Goal: Answer question/provide support

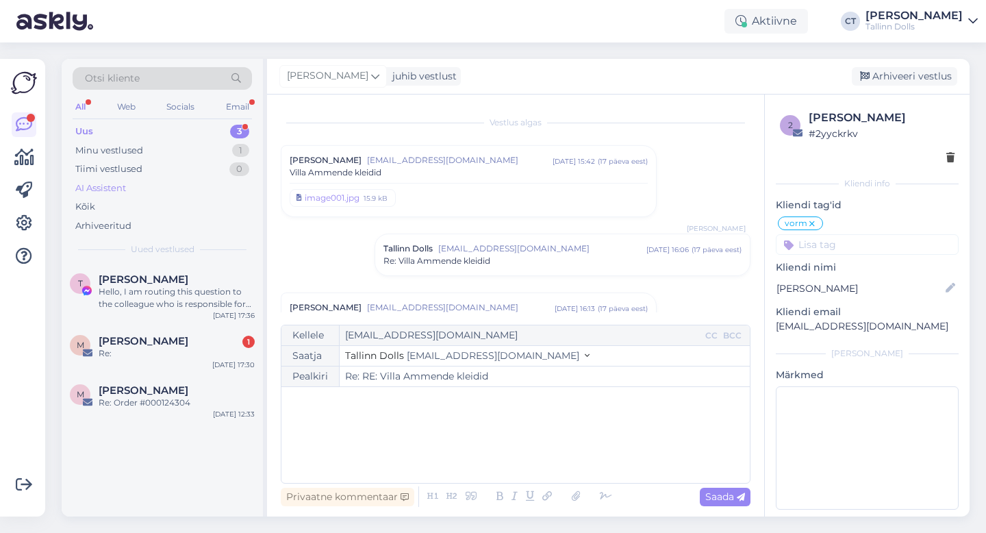
scroll to position [714, 0]
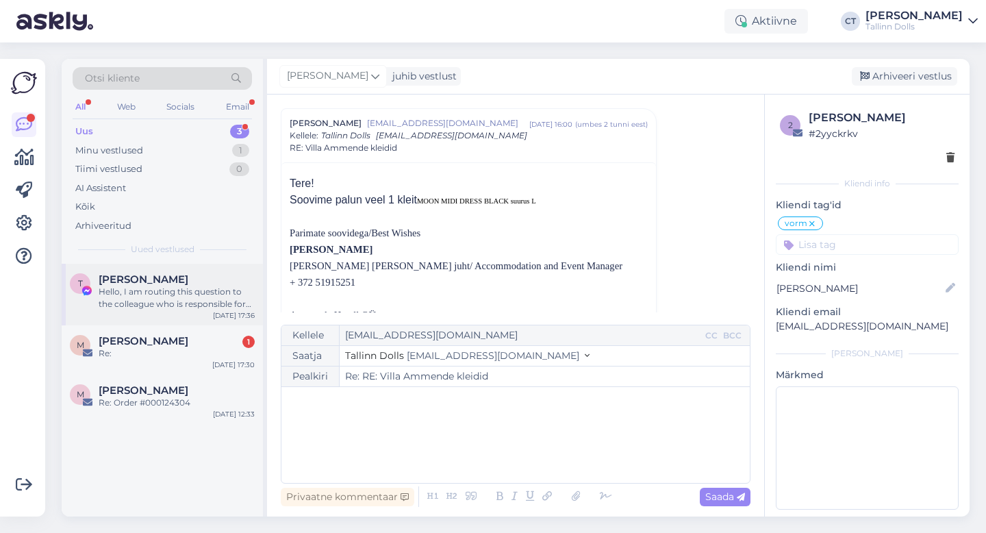
click at [202, 297] on div "Hello, I am routing this question to the colleague who is responsible for this …" at bounding box center [177, 298] width 156 height 25
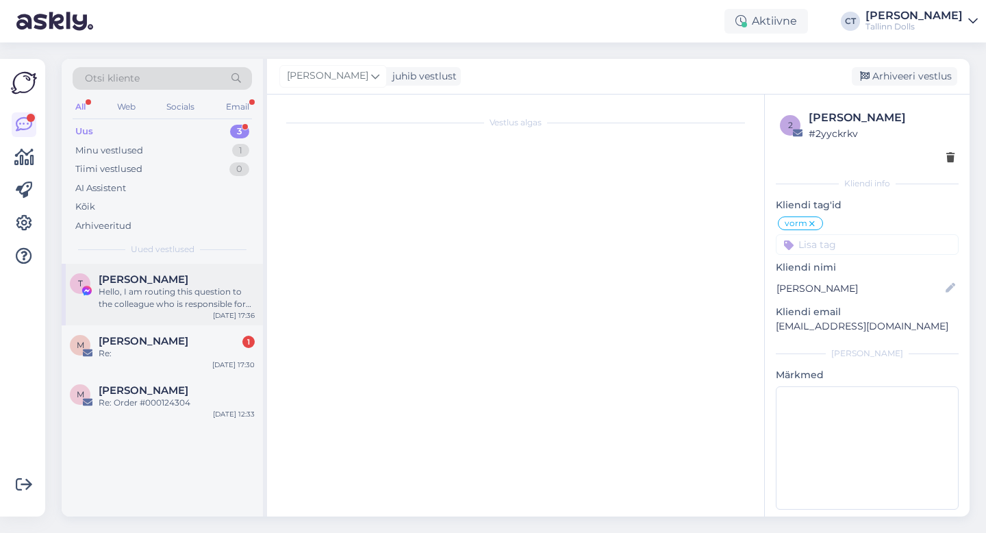
scroll to position [0, 0]
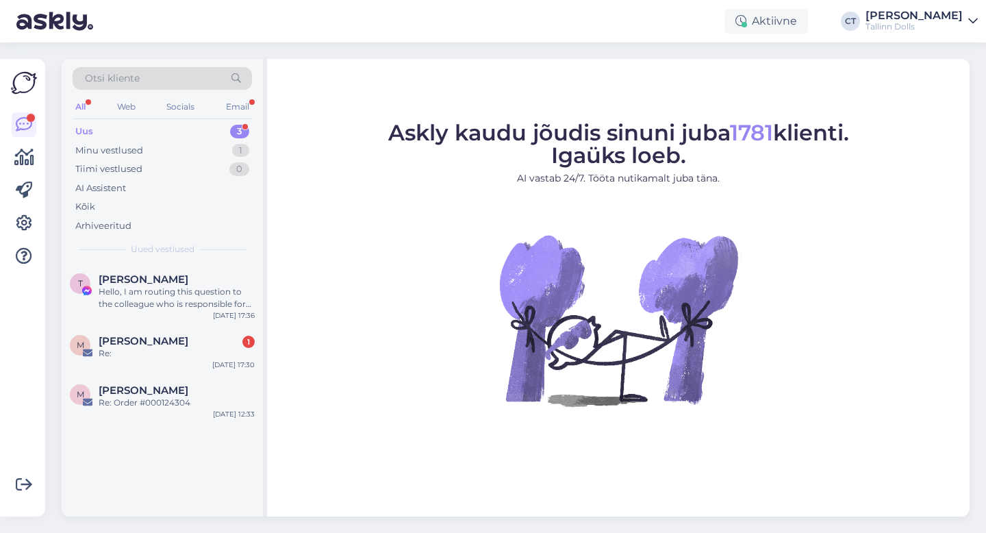
click at [179, 291] on div "Hello, I am routing this question to the colleague who is responsible for this …" at bounding box center [177, 298] width 156 height 25
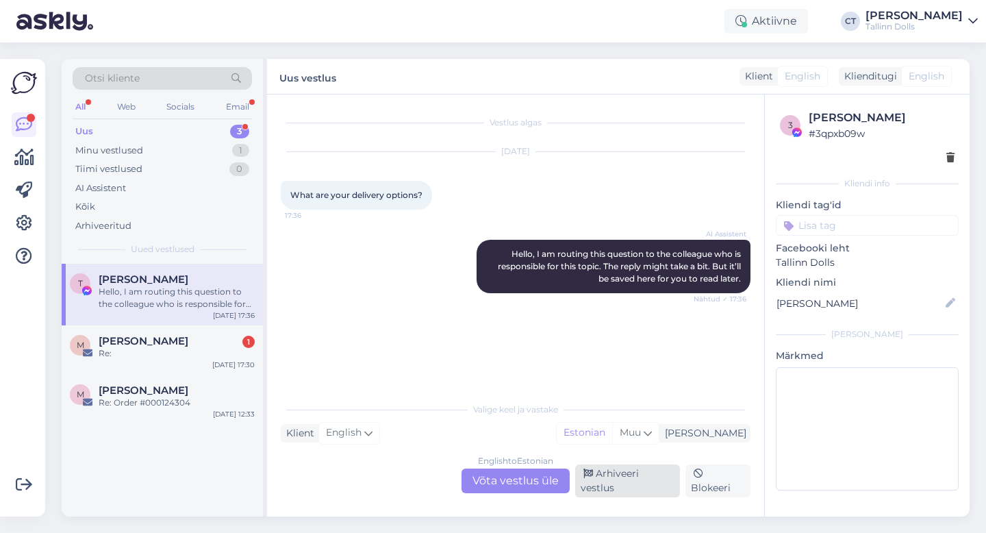
click at [626, 477] on div "Arhiveeri vestlus" at bounding box center [627, 480] width 105 height 33
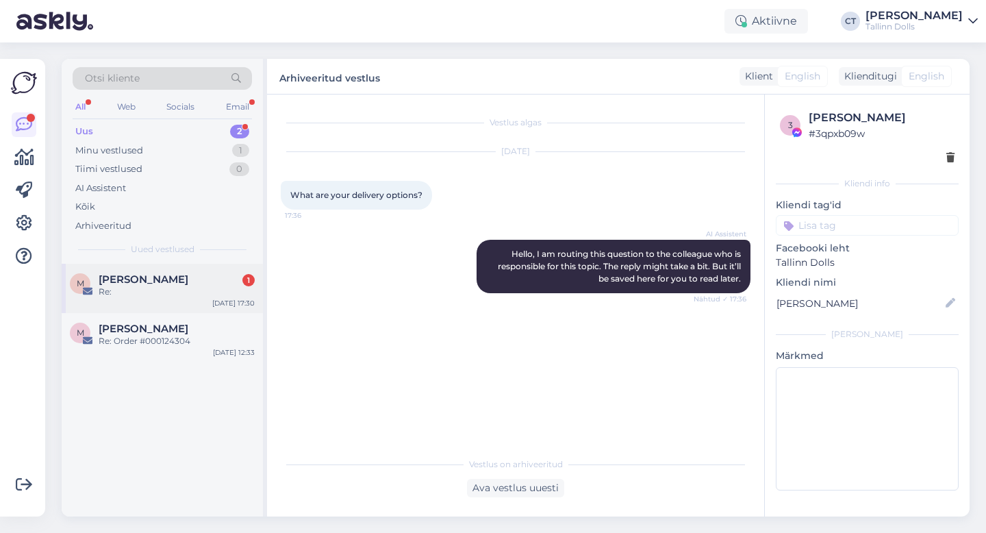
click at [216, 282] on div "[PERSON_NAME] 1" at bounding box center [177, 279] width 156 height 12
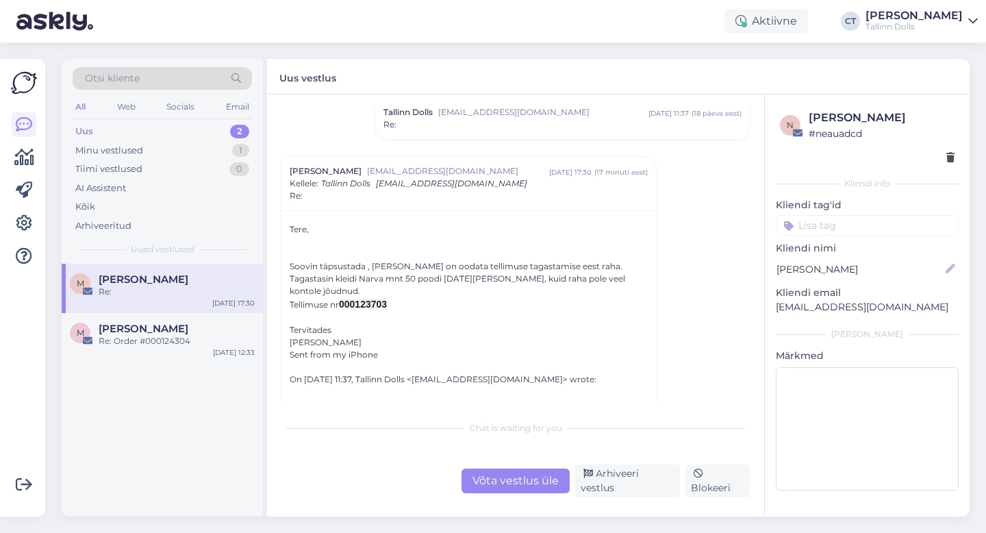
scroll to position [108, 0]
drag, startPoint x: 393, startPoint y: 290, endPoint x: 355, endPoint y: 288, distance: 37.7
click at [355, 297] on div "Tellimuse nr 000123703" at bounding box center [469, 304] width 358 height 14
copy span "0123703"
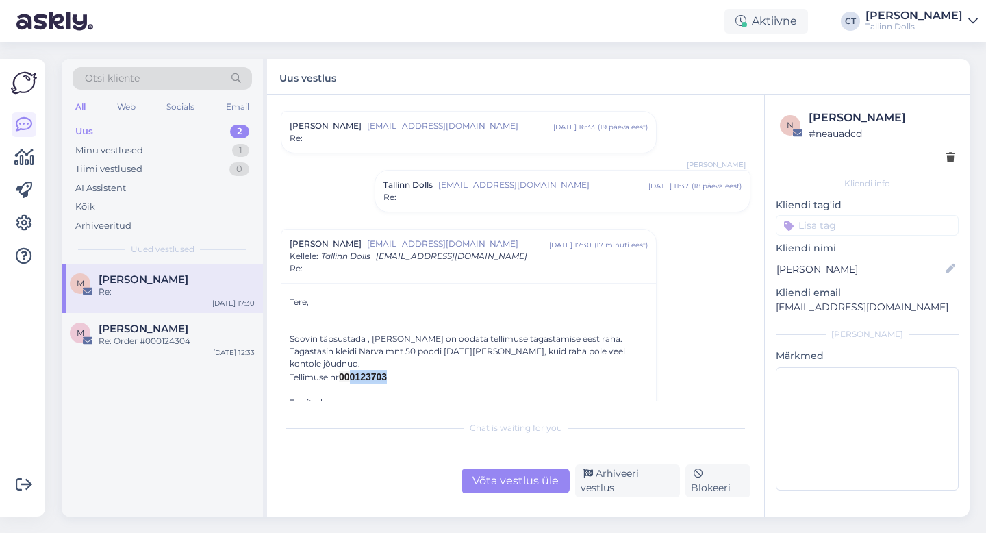
scroll to position [24, 0]
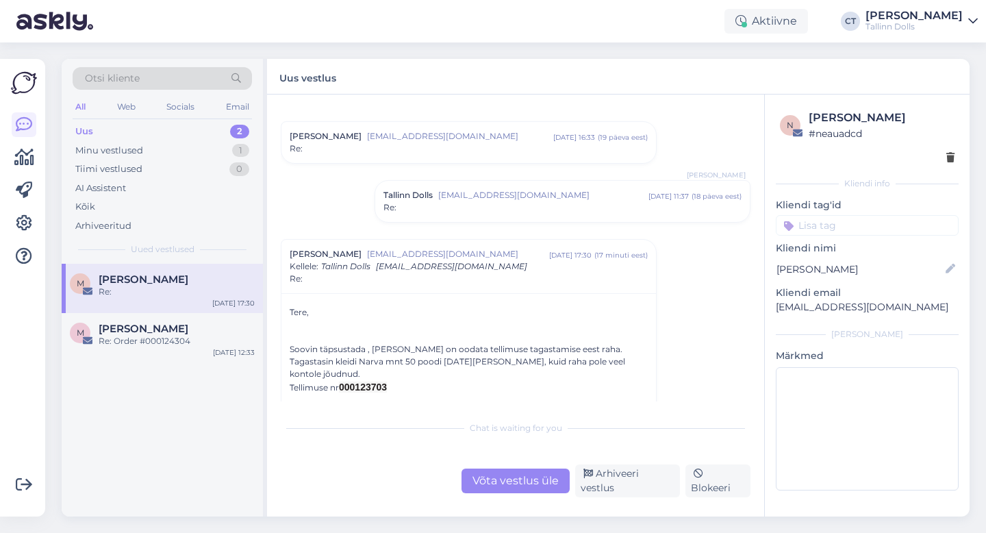
click at [508, 203] on div "Re:" at bounding box center [563, 207] width 358 height 12
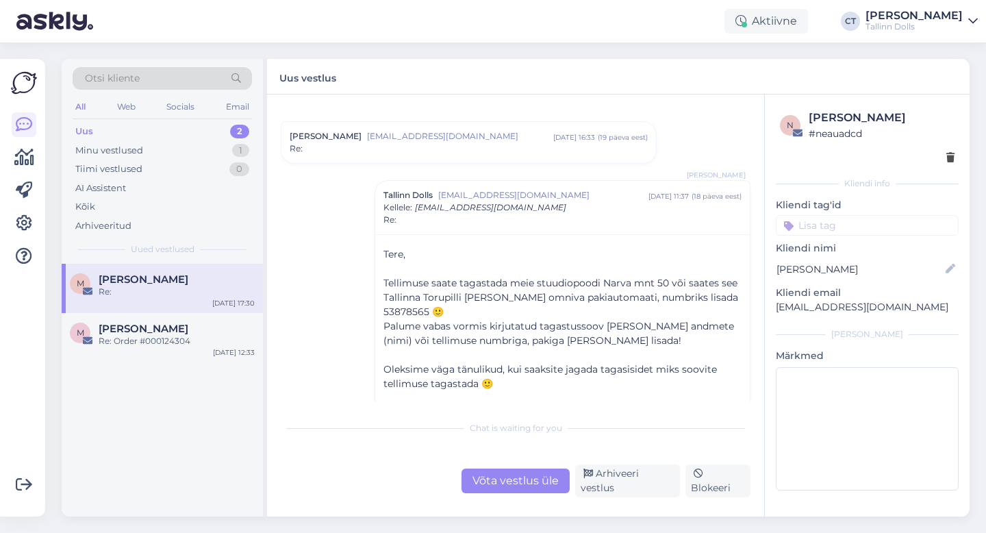
scroll to position [0, 0]
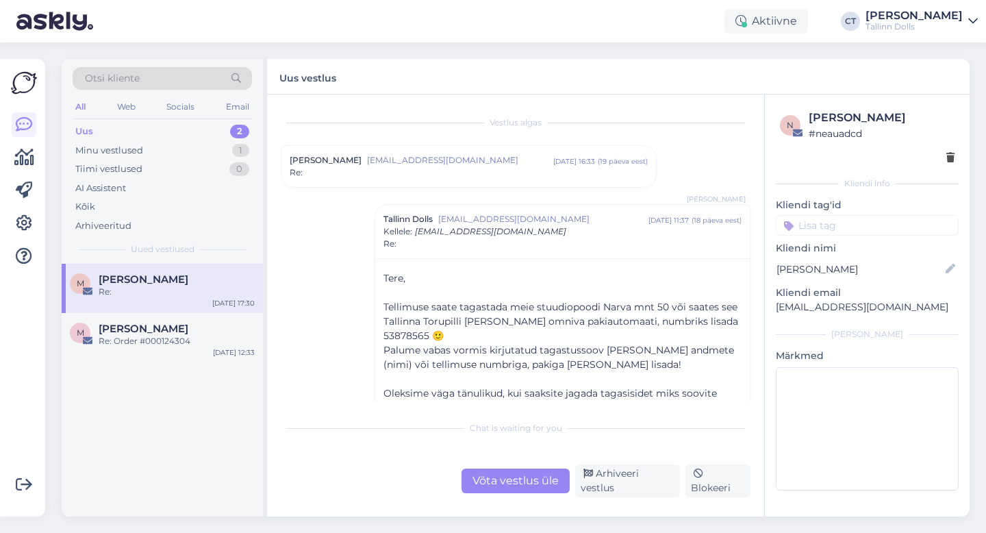
click at [507, 190] on div "Vestlus algas [PERSON_NAME] [EMAIL_ADDRESS][DOMAIN_NAME] [DATE] 16:33 ( 19 päev…" at bounding box center [522, 254] width 482 height 293
click at [507, 176] on div "Re:" at bounding box center [469, 172] width 358 height 12
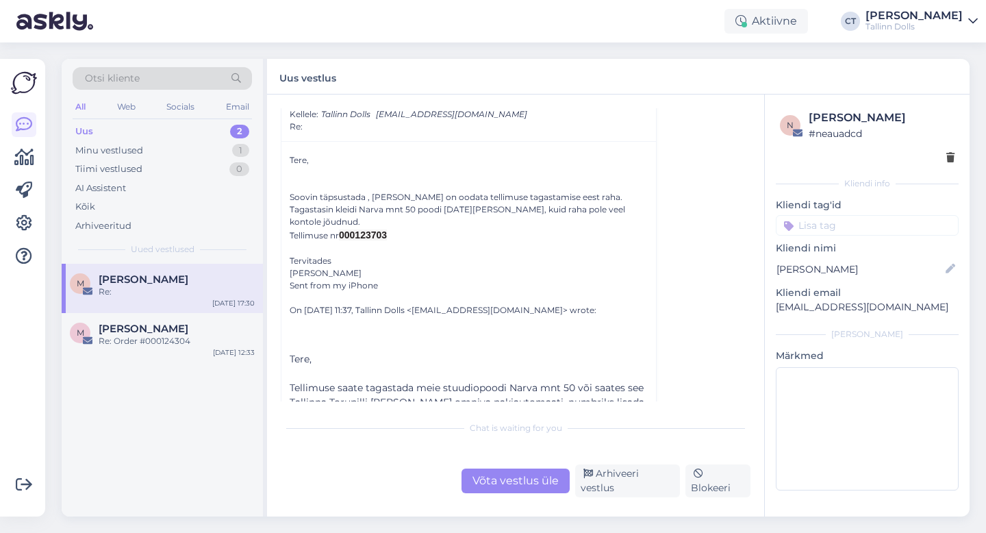
scroll to position [1433, 0]
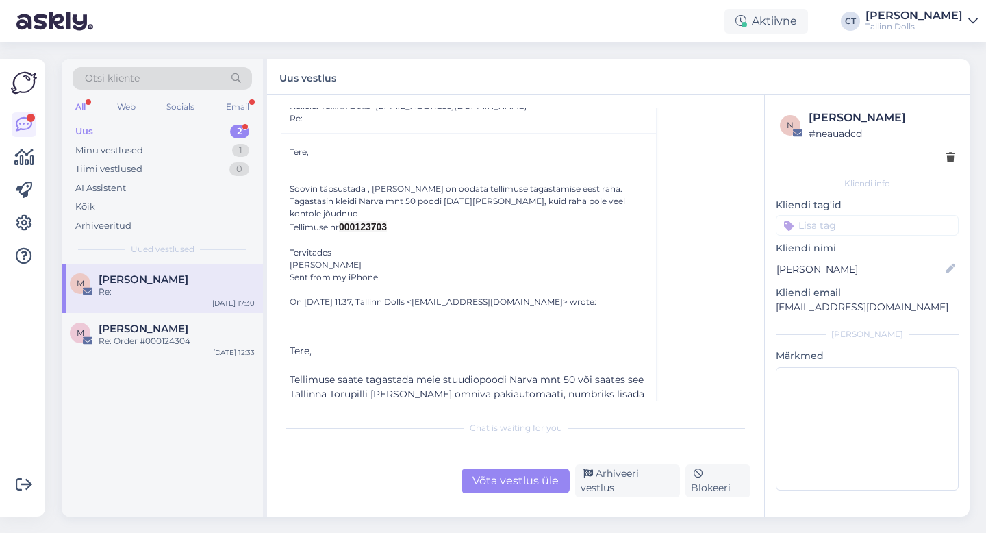
click at [82, 127] on div "Uus" at bounding box center [84, 132] width 18 height 14
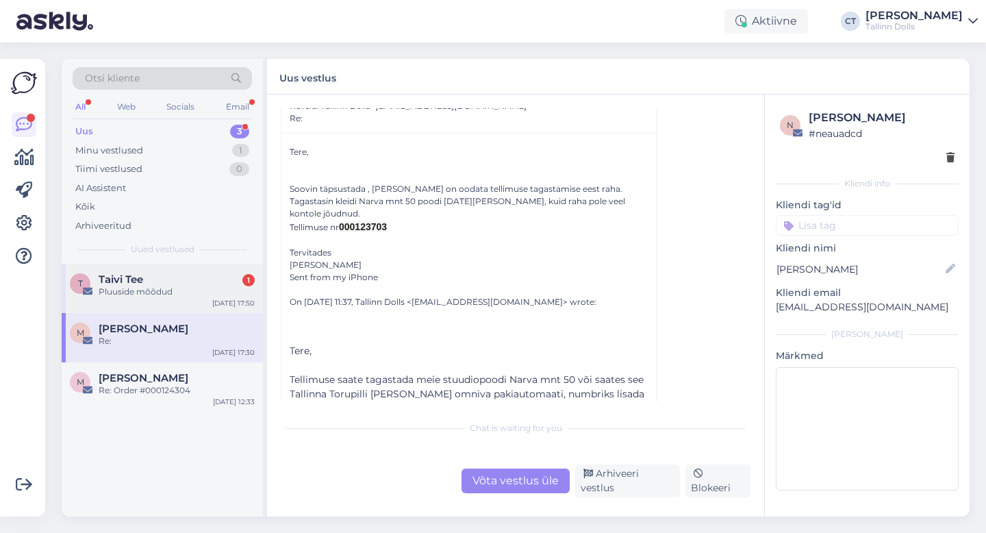
click at [150, 293] on div "Pluuside mõõdud" at bounding box center [177, 292] width 156 height 12
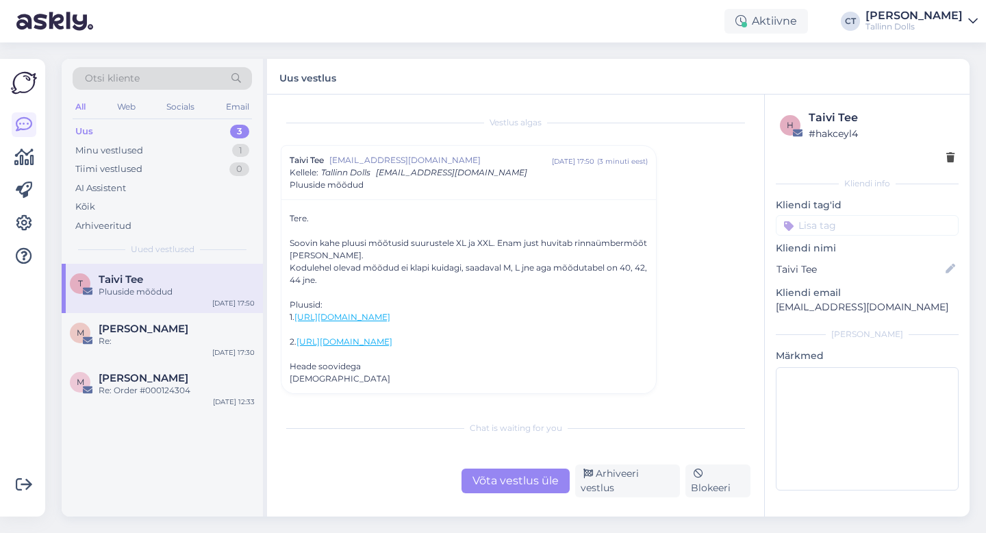
scroll to position [17, 0]
click at [390, 312] on link "[URL][DOMAIN_NAME]" at bounding box center [343, 316] width 96 height 10
click at [393, 339] on link "[URL][DOMAIN_NAME]" at bounding box center [345, 341] width 96 height 10
click at [518, 480] on div "Võta vestlus üle" at bounding box center [516, 481] width 108 height 25
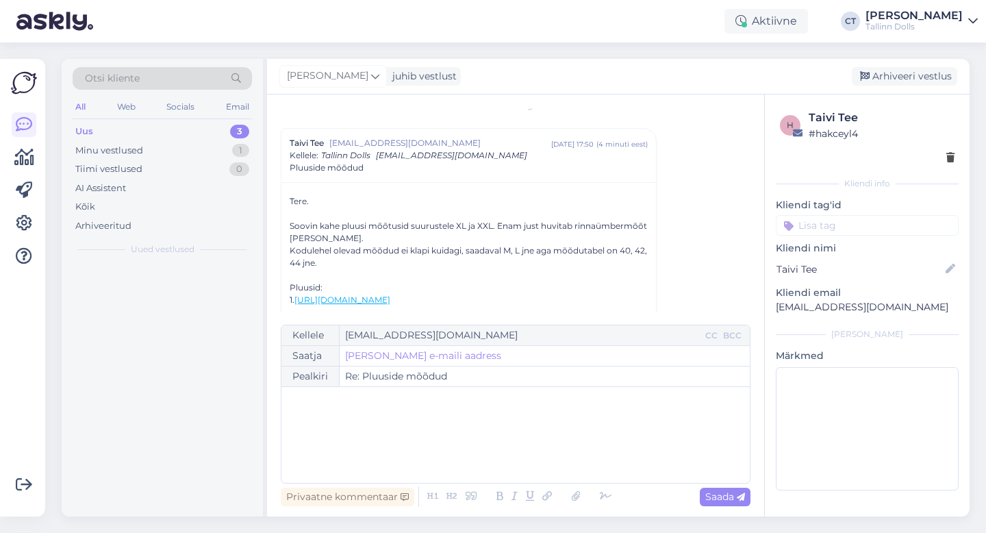
scroll to position [37, 0]
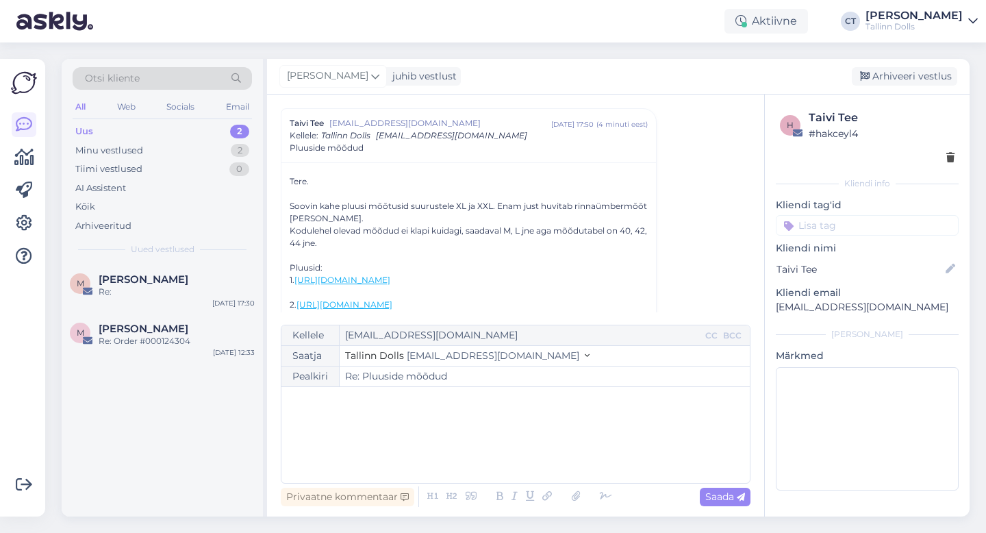
click at [525, 447] on div "﻿" at bounding box center [515, 435] width 455 height 82
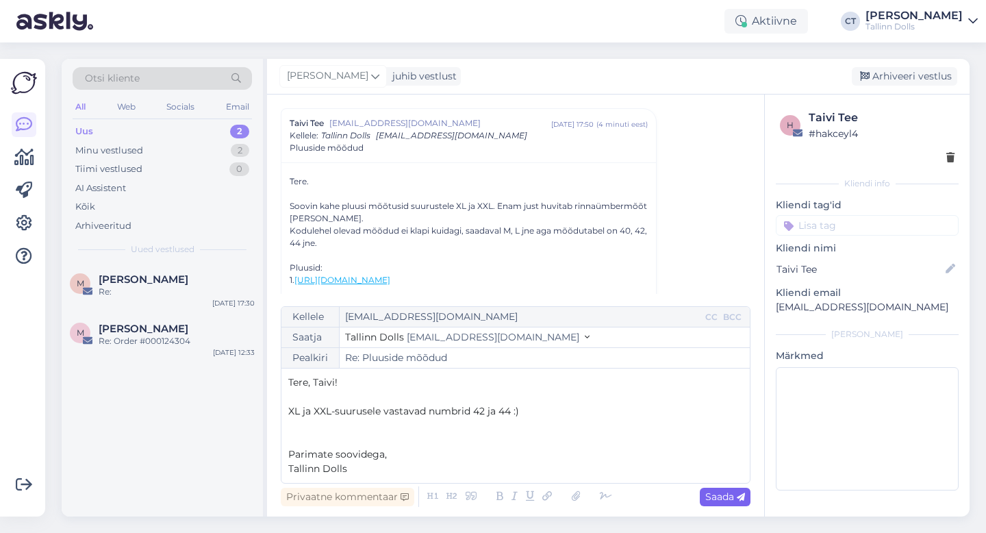
click at [732, 491] on span "Saada" at bounding box center [726, 496] width 40 height 12
type input "Re: Re: Pluuside mõõdud"
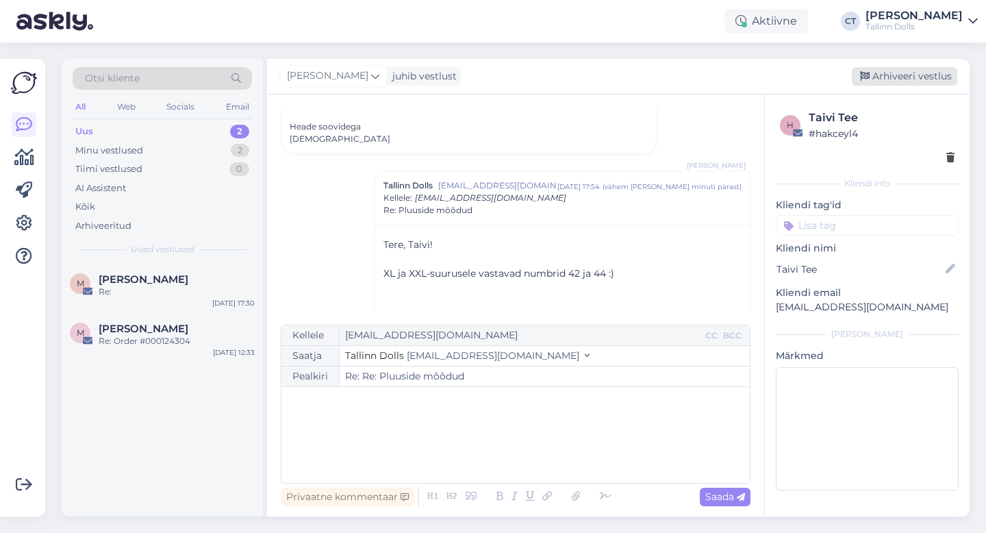
click at [906, 81] on div "Arhiveeri vestlus" at bounding box center [904, 76] width 105 height 18
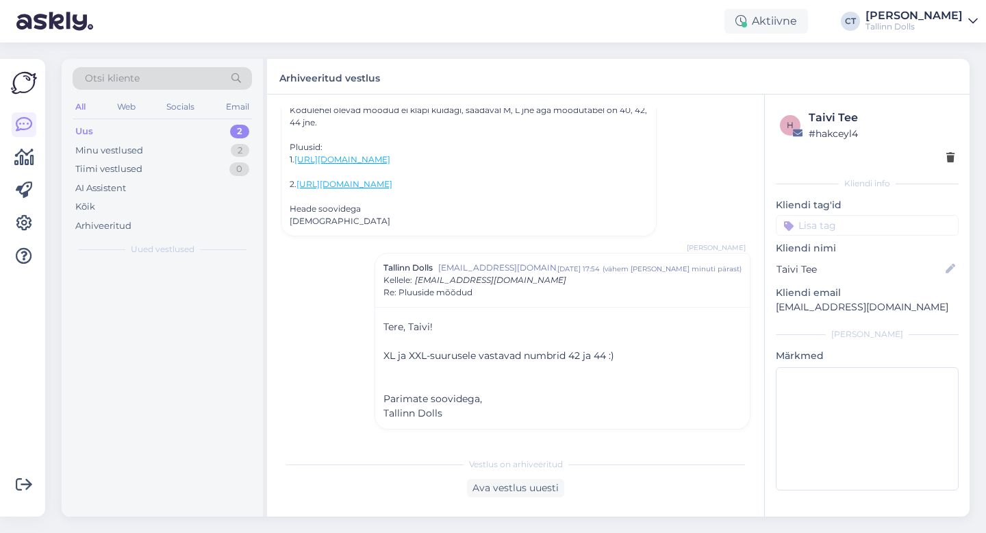
scroll to position [182, 0]
